Goal: Transaction & Acquisition: Book appointment/travel/reservation

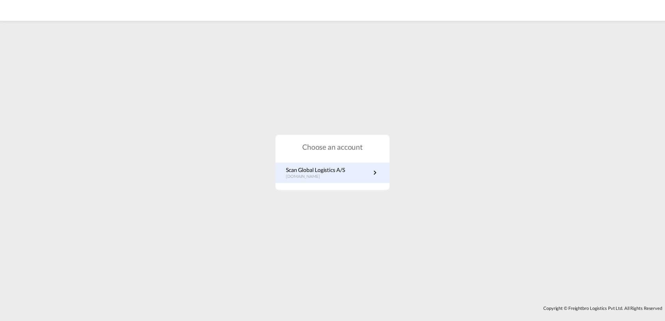
drag, startPoint x: 0, startPoint y: 0, endPoint x: 320, endPoint y: 175, distance: 365.0
click at [320, 175] on p "dk.portal.greencarrier.com" at bounding box center [315, 177] width 59 height 6
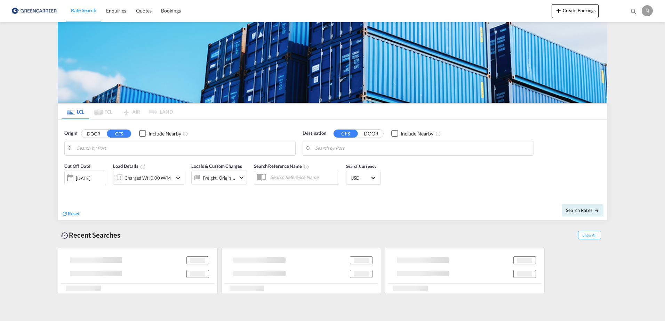
type input "[GEOGRAPHIC_DATA], [GEOGRAPHIC_DATA]"
type input "Callao, PECLL"
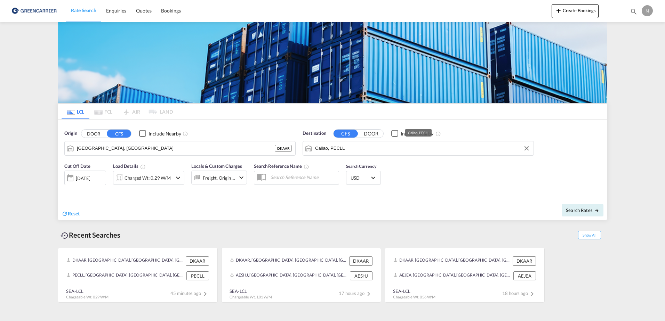
click at [369, 151] on input "Callao, PECLL" at bounding box center [422, 148] width 215 height 10
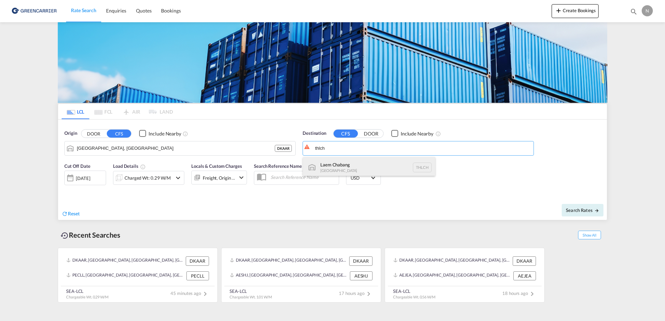
click at [365, 161] on div "Laem Chabang [GEOGRAPHIC_DATA] THLCH" at bounding box center [369, 167] width 132 height 21
type input "Laem Chabang, THLCH"
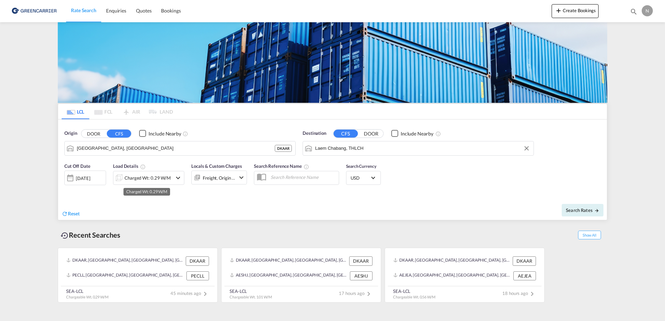
click at [130, 178] on div "Charged Wt: 0.29 W/M" at bounding box center [148, 178] width 46 height 10
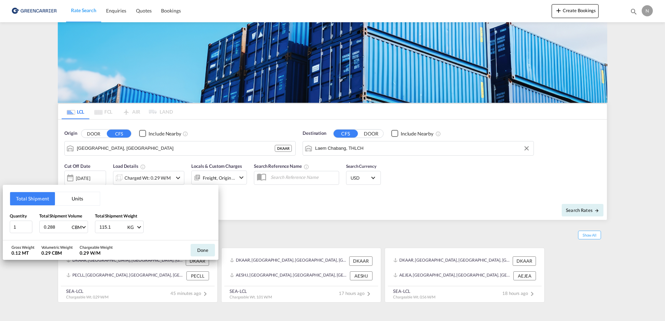
click at [57, 224] on input "0.288" at bounding box center [57, 227] width 28 height 12
click at [53, 228] on input "0.288" at bounding box center [57, 227] width 28 height 12
click at [57, 228] on input "0.288" at bounding box center [57, 227] width 28 height 12
type input "0.774"
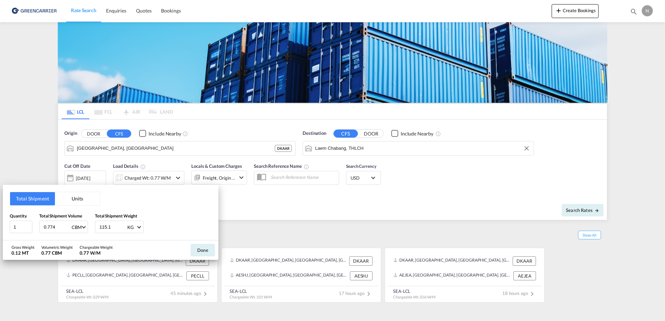
click at [107, 233] on input "115.1" at bounding box center [113, 227] width 28 height 12
drag, startPoint x: 110, startPoint y: 230, endPoint x: 64, endPoint y: 229, distance: 45.6
click at [64, 229] on div "Quantity 1 Total Shipment Volume 0.774 CBM CBM CFT Total Shipment Weight 115.1 …" at bounding box center [111, 223] width 202 height 21
type input "402.680"
click at [205, 251] on button "Done" at bounding box center [203, 250] width 24 height 13
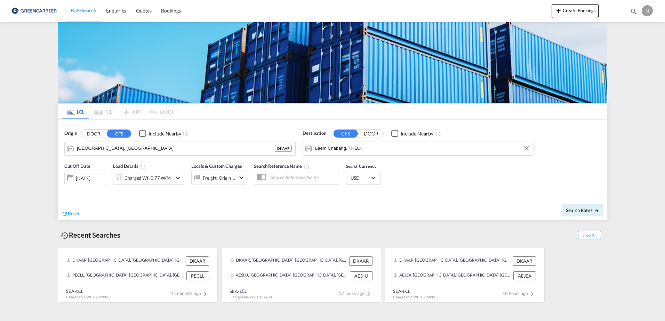
click at [210, 185] on div "Locals & Custom Charges Freight, Origin +1" at bounding box center [219, 177] width 56 height 28
click at [212, 183] on div "Freight, Origin +1" at bounding box center [219, 178] width 33 height 10
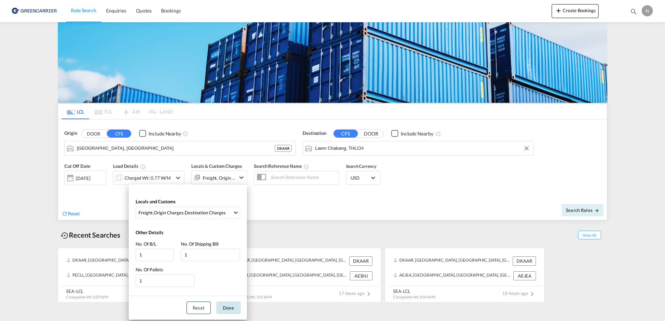
click at [225, 304] on button "Done" at bounding box center [228, 308] width 24 height 13
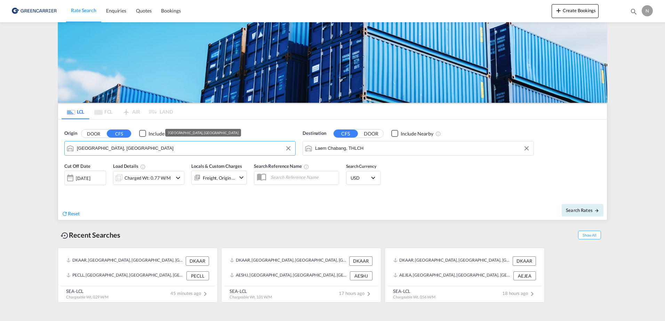
click at [172, 144] on input "[GEOGRAPHIC_DATA], [GEOGRAPHIC_DATA]" at bounding box center [184, 148] width 215 height 10
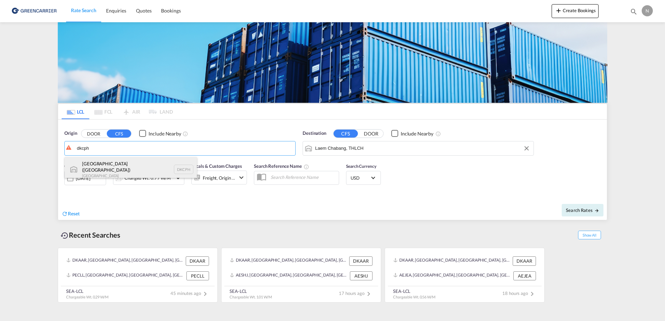
click at [125, 170] on div "[GEOGRAPHIC_DATA] ([GEOGRAPHIC_DATA]) Denmark DKCPH" at bounding box center [131, 169] width 132 height 25
type input "[GEOGRAPHIC_DATA] ([GEOGRAPHIC_DATA]), DKCPH"
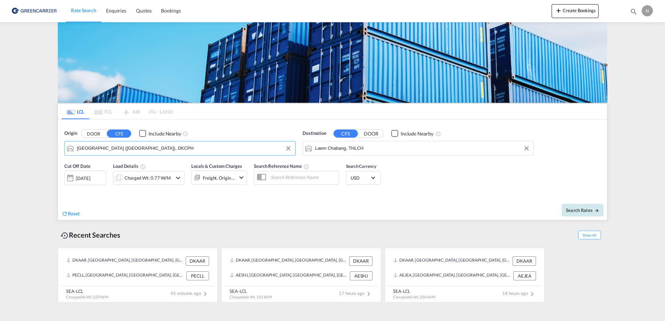
click at [577, 209] on span "Search Rates" at bounding box center [582, 211] width 33 height 6
type input "DKCPH to THLCH / [DATE]"
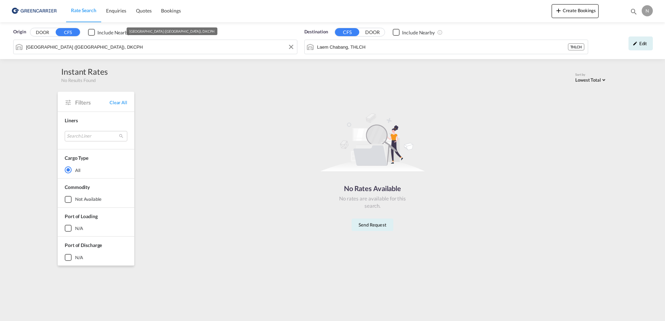
click at [176, 47] on input "[GEOGRAPHIC_DATA] ([GEOGRAPHIC_DATA]), DKCPH" at bounding box center [159, 47] width 267 height 10
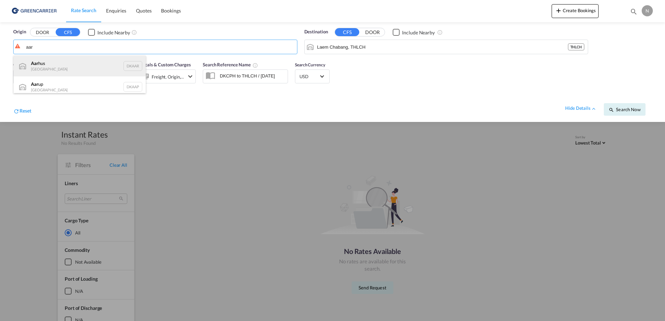
click at [91, 65] on div "Aar hus Denmark DKAAR" at bounding box center [80, 66] width 132 height 21
type input "[GEOGRAPHIC_DATA], [GEOGRAPHIC_DATA]"
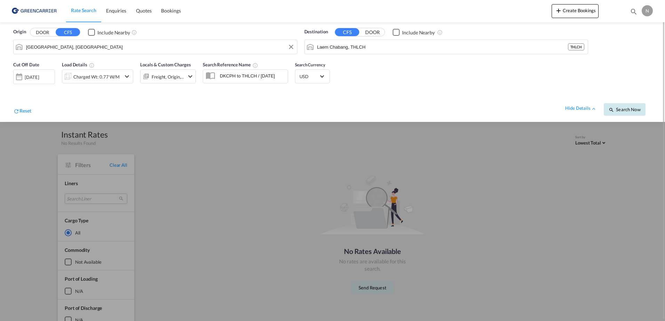
click at [626, 108] on span "Search Now" at bounding box center [625, 110] width 32 height 6
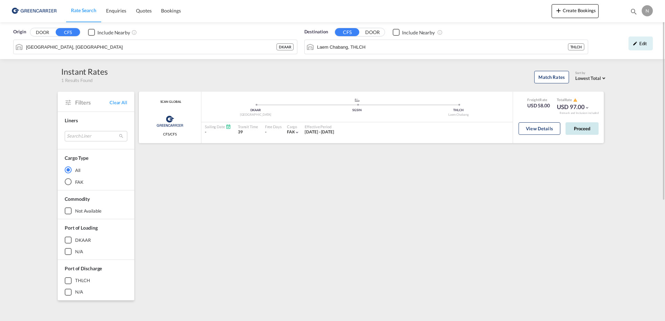
click at [585, 130] on button "Proceed" at bounding box center [582, 128] width 33 height 13
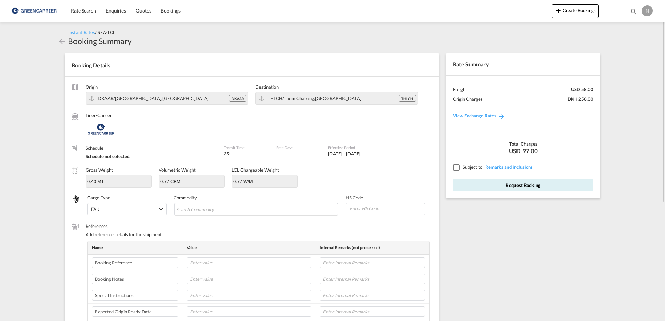
click at [259, 219] on div "Origin [GEOGRAPHIC_DATA]/[GEOGRAPHIC_DATA],[GEOGRAPHIC_DATA] DKAAR Destination …" at bounding box center [252, 218] width 374 height 283
click at [259, 214] on md-chips-wrap "Chips container with autocompletion. Enter the text area, type text to search, …" at bounding box center [256, 209] width 164 height 13
type input "ENZYMES"
type input "350790"
click at [233, 267] on input "text" at bounding box center [249, 263] width 125 height 10
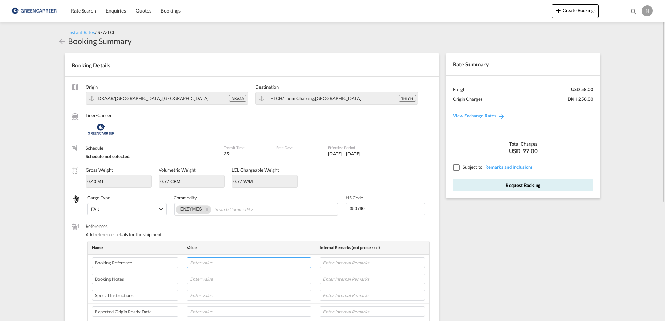
paste input "CPH32106894"
type input "CPH32106894"
type input "NOVONESIS"
type input "[DATE]"
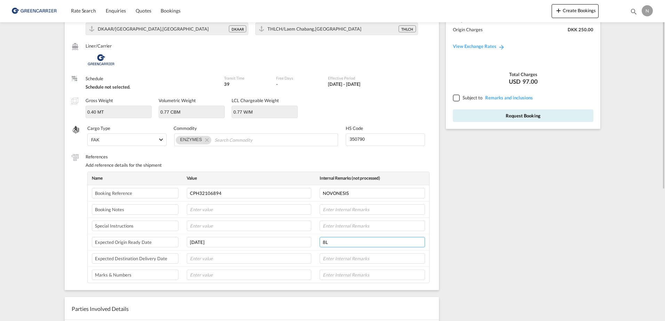
scroll to position [35, 0]
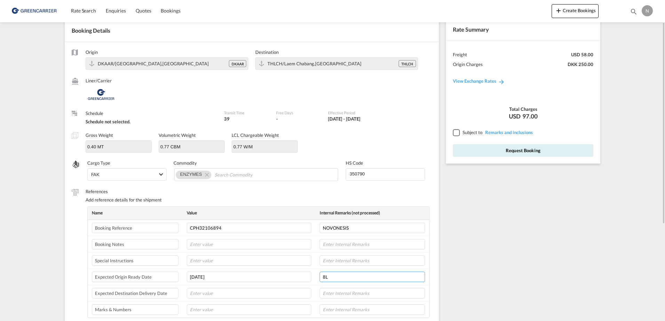
type input "8L"
click at [457, 134] on div at bounding box center [456, 132] width 6 height 6
click at [492, 150] on button "Request Booking" at bounding box center [523, 150] width 141 height 13
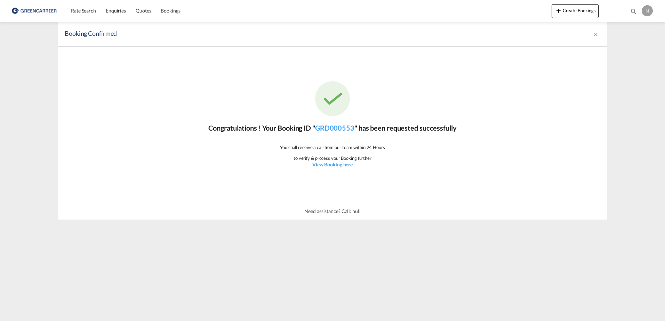
scroll to position [0, 0]
